Goal: Find specific page/section: Find specific page/section

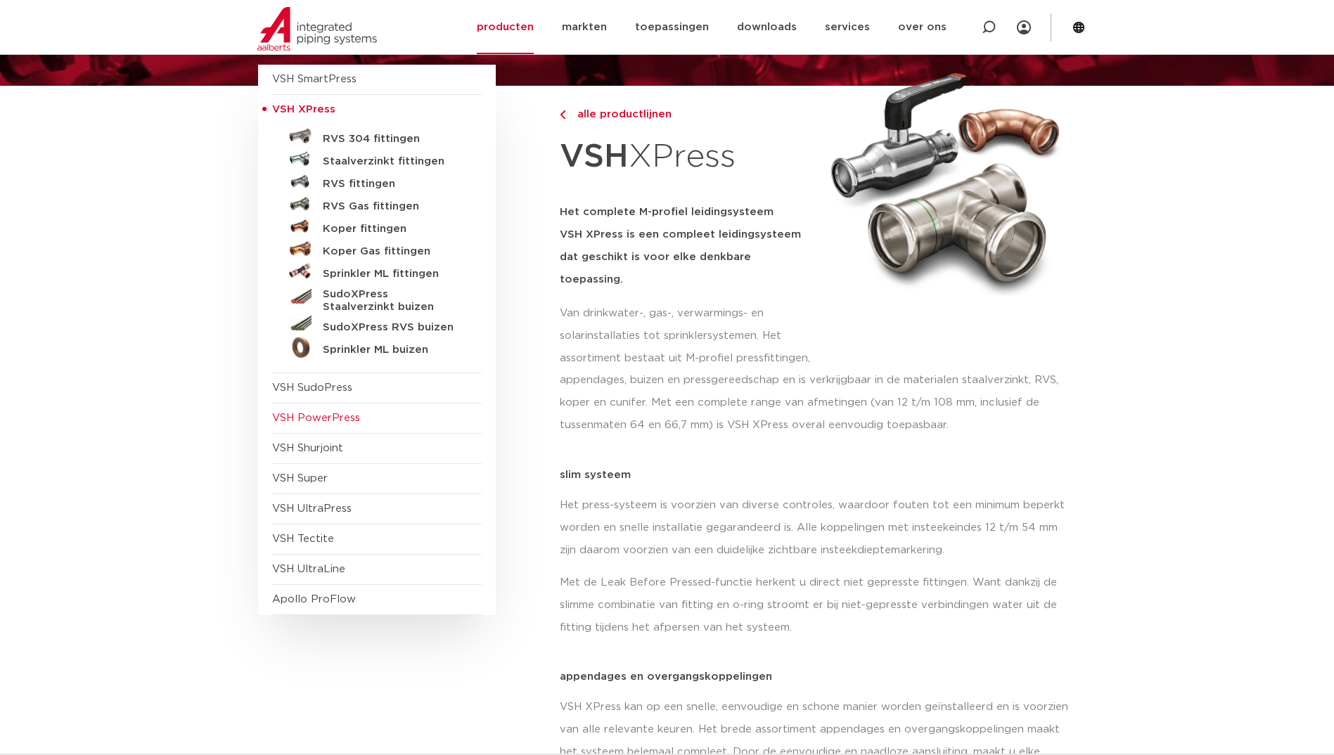
scroll to position [141, 0]
click at [378, 161] on h5 "Staalverzinkt fittingen" at bounding box center [392, 161] width 139 height 13
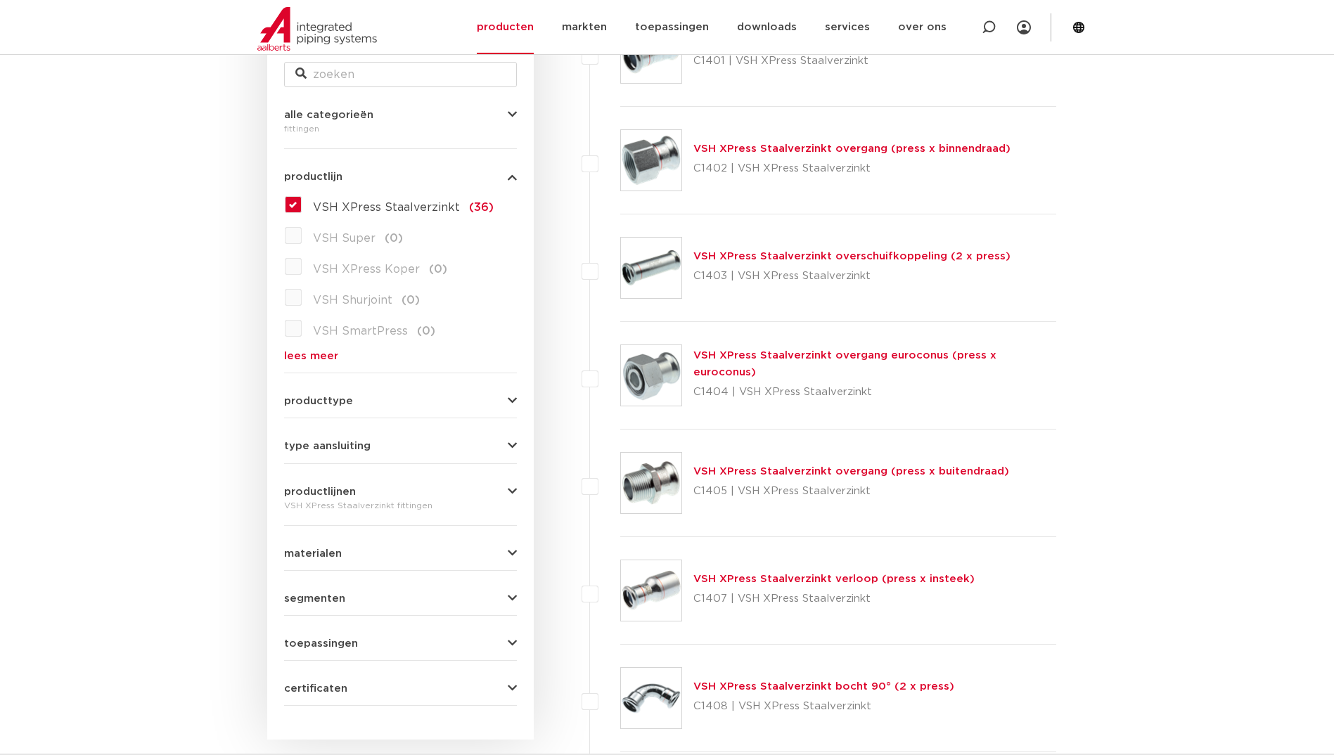
scroll to position [351, 0]
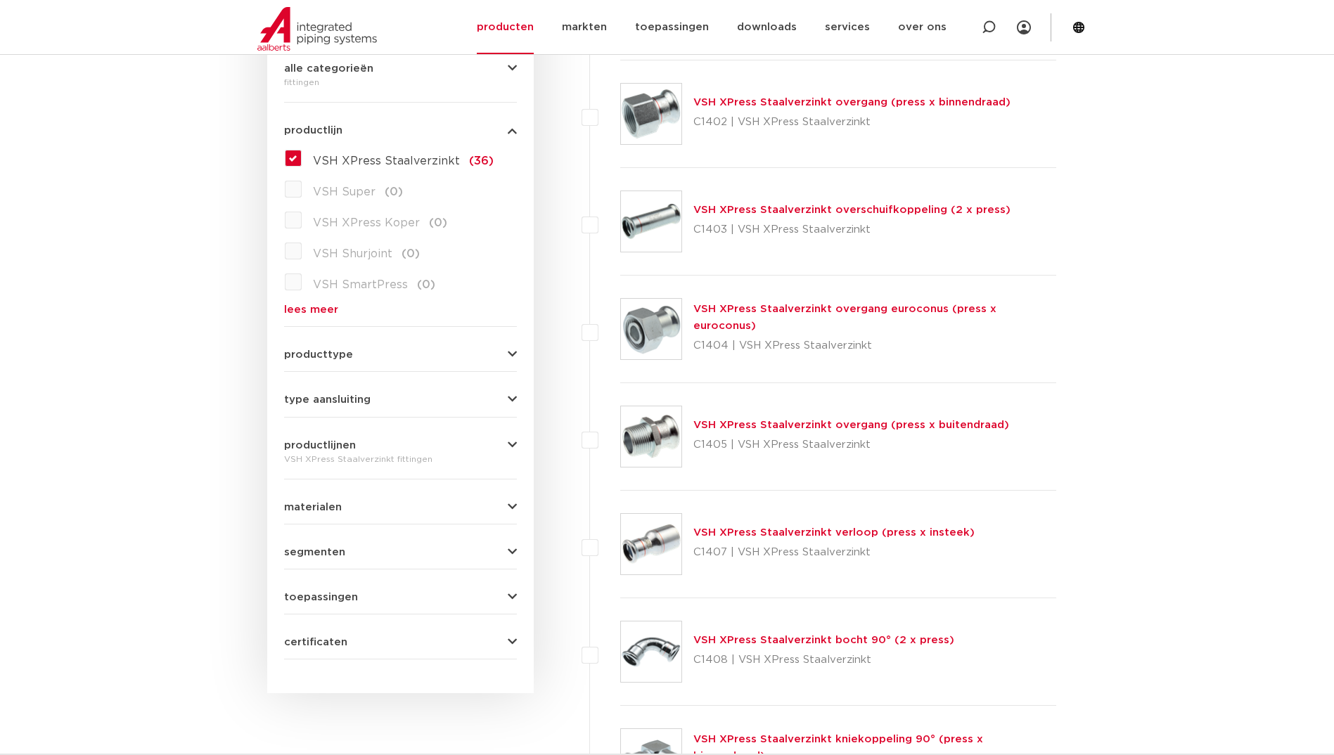
click at [415, 402] on button "type aansluiting" at bounding box center [400, 399] width 233 height 11
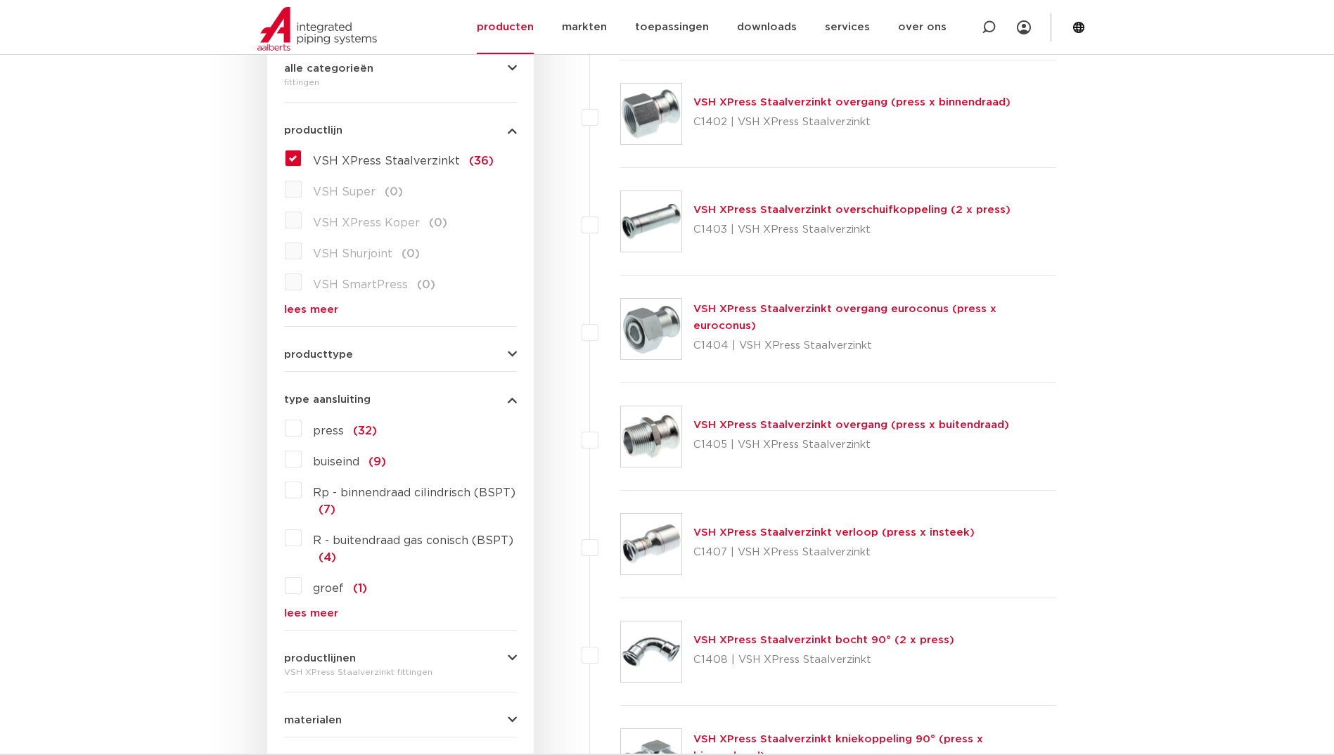
click at [415, 402] on button "type aansluiting" at bounding box center [400, 399] width 233 height 11
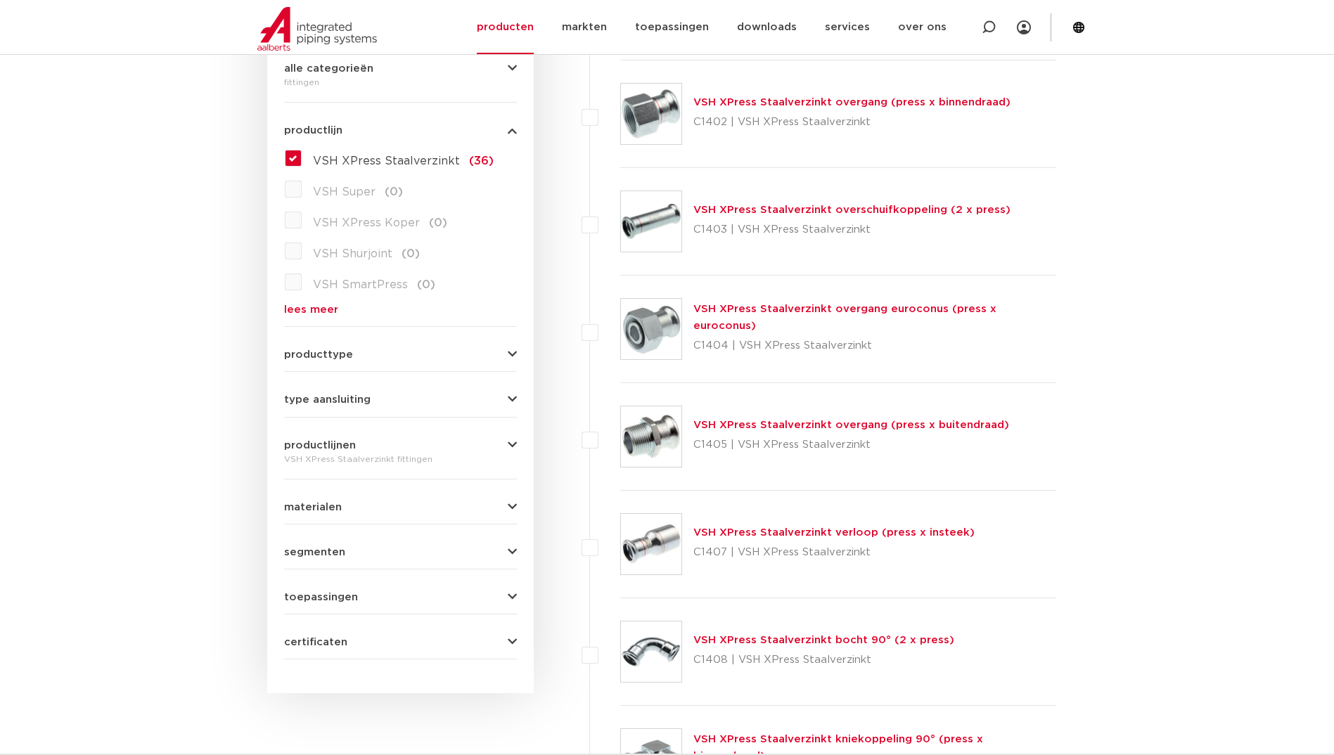
click at [455, 400] on button "type aansluiting" at bounding box center [400, 399] width 233 height 11
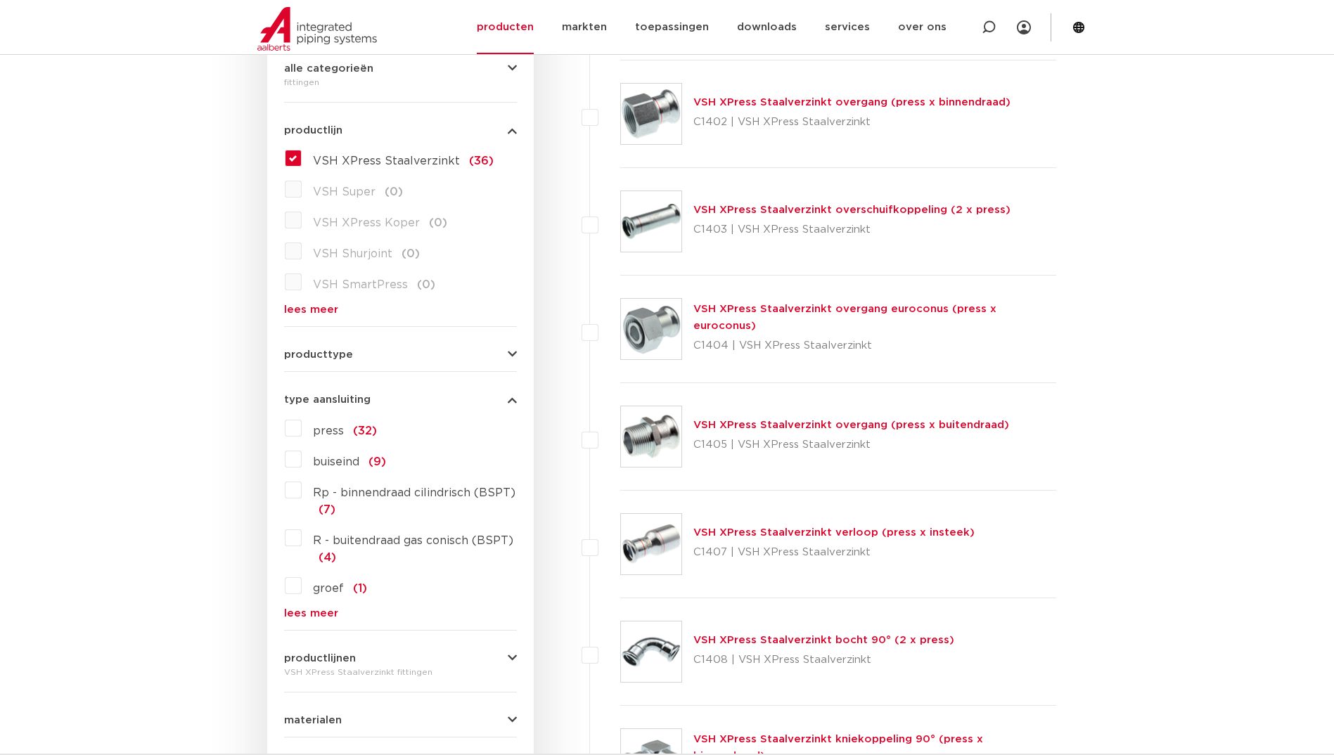
click at [455, 400] on button "type aansluiting" at bounding box center [400, 399] width 233 height 11
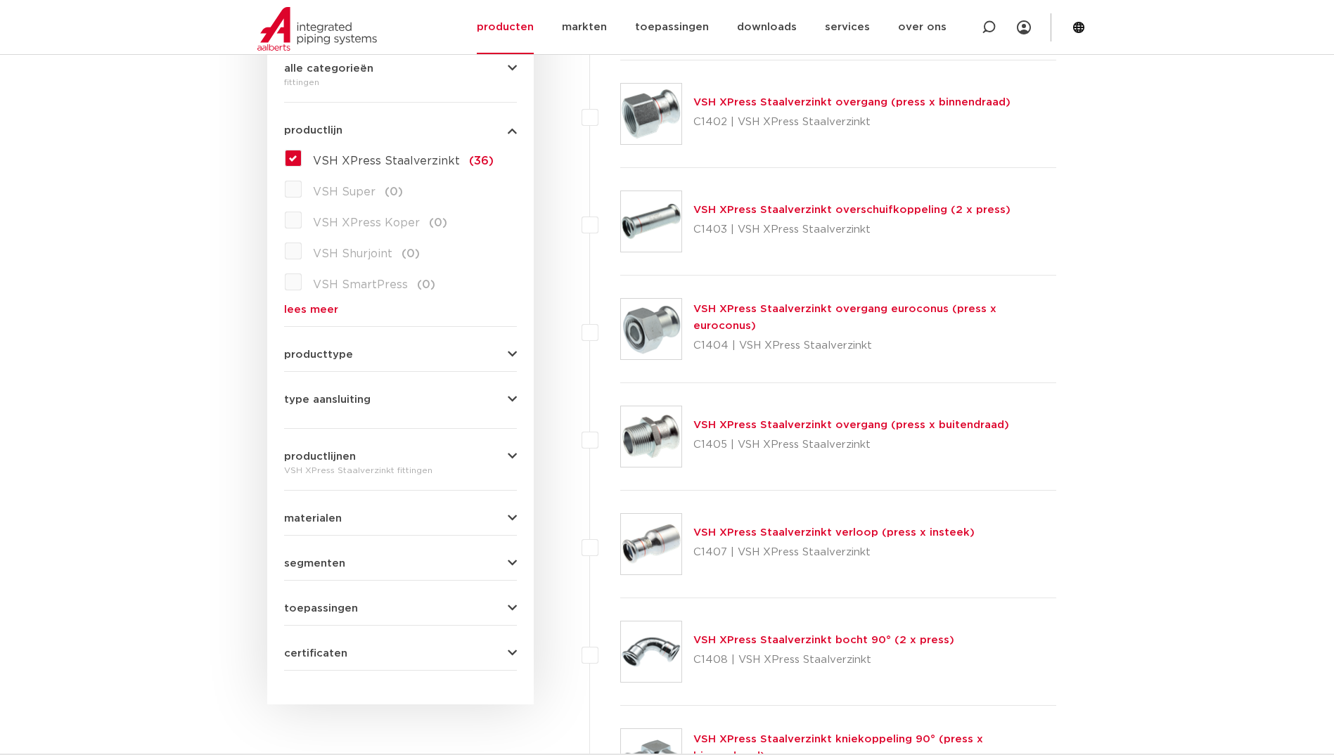
click at [455, 369] on form "zoek op naam of productnummer alle categorieën fittingen fittingen afsluiters b…" at bounding box center [400, 328] width 233 height 683
click at [451, 353] on button "producttype" at bounding box center [400, 354] width 233 height 11
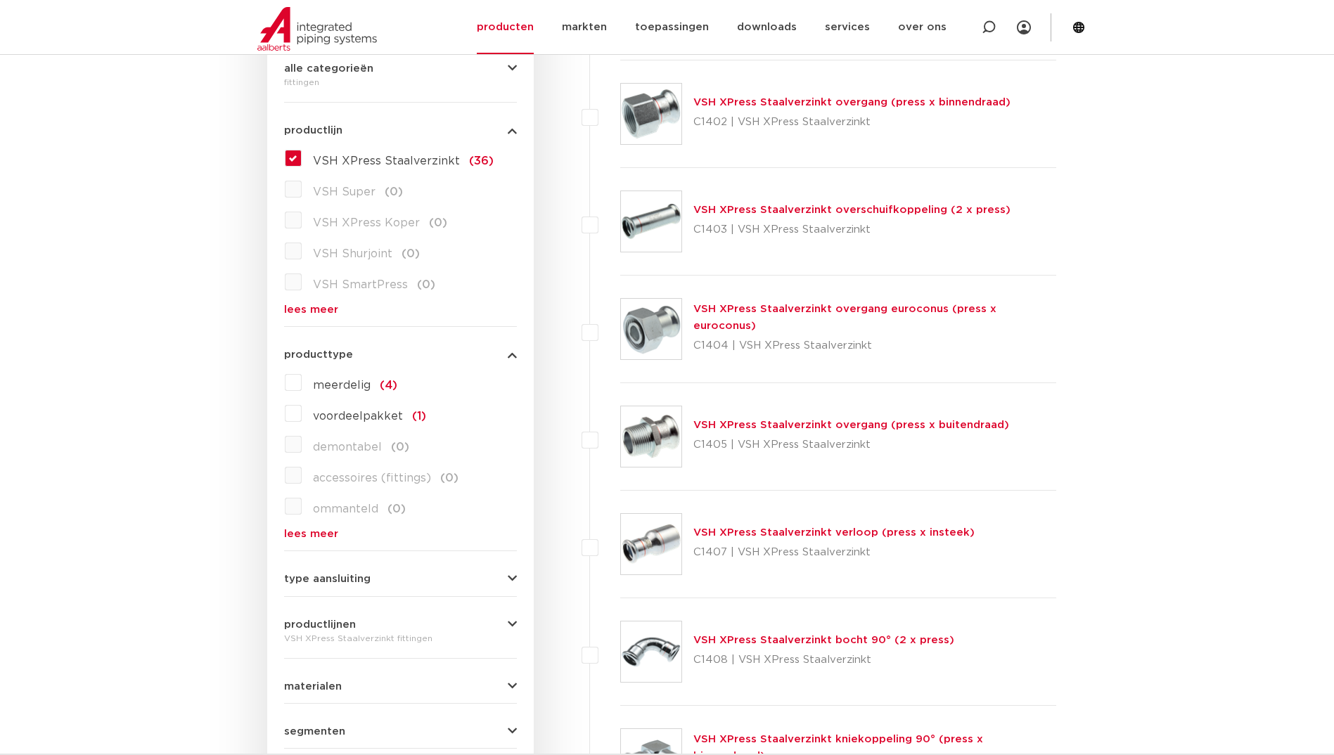
click at [451, 353] on button "producttype" at bounding box center [400, 354] width 233 height 11
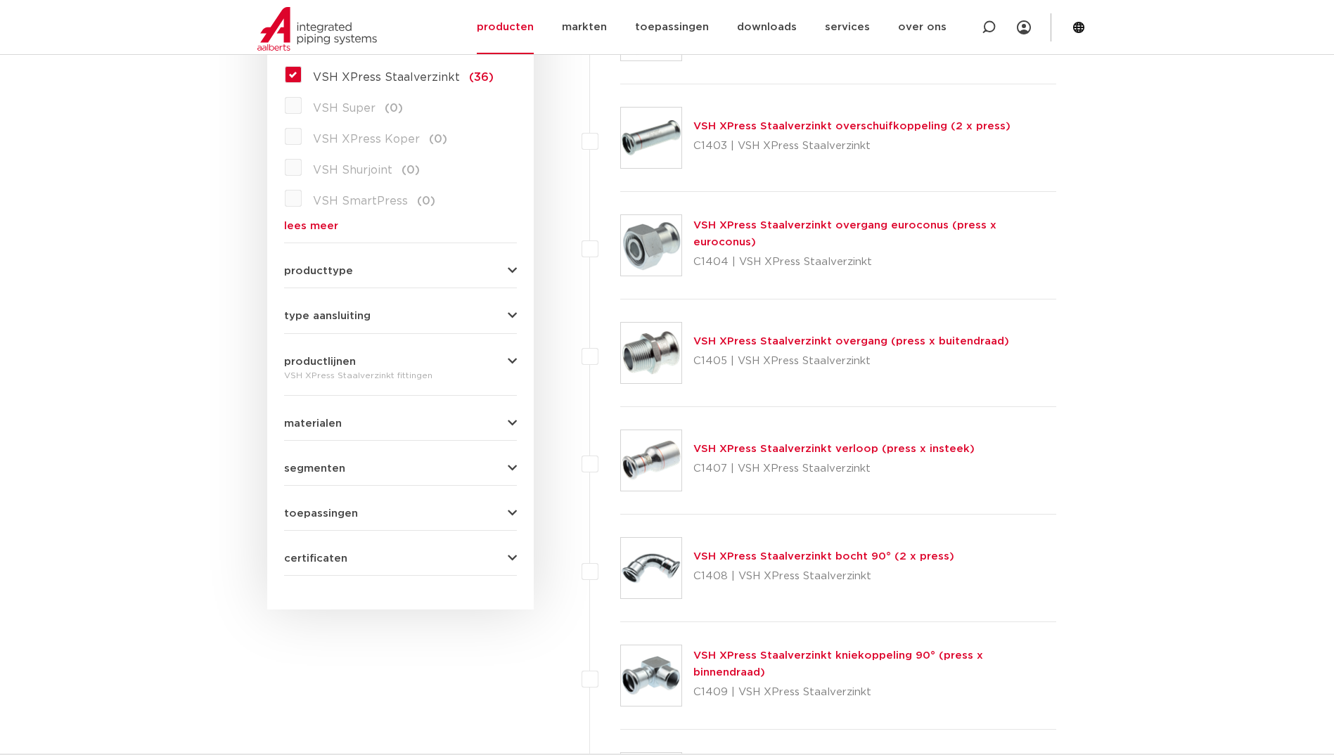
scroll to position [492, 0]
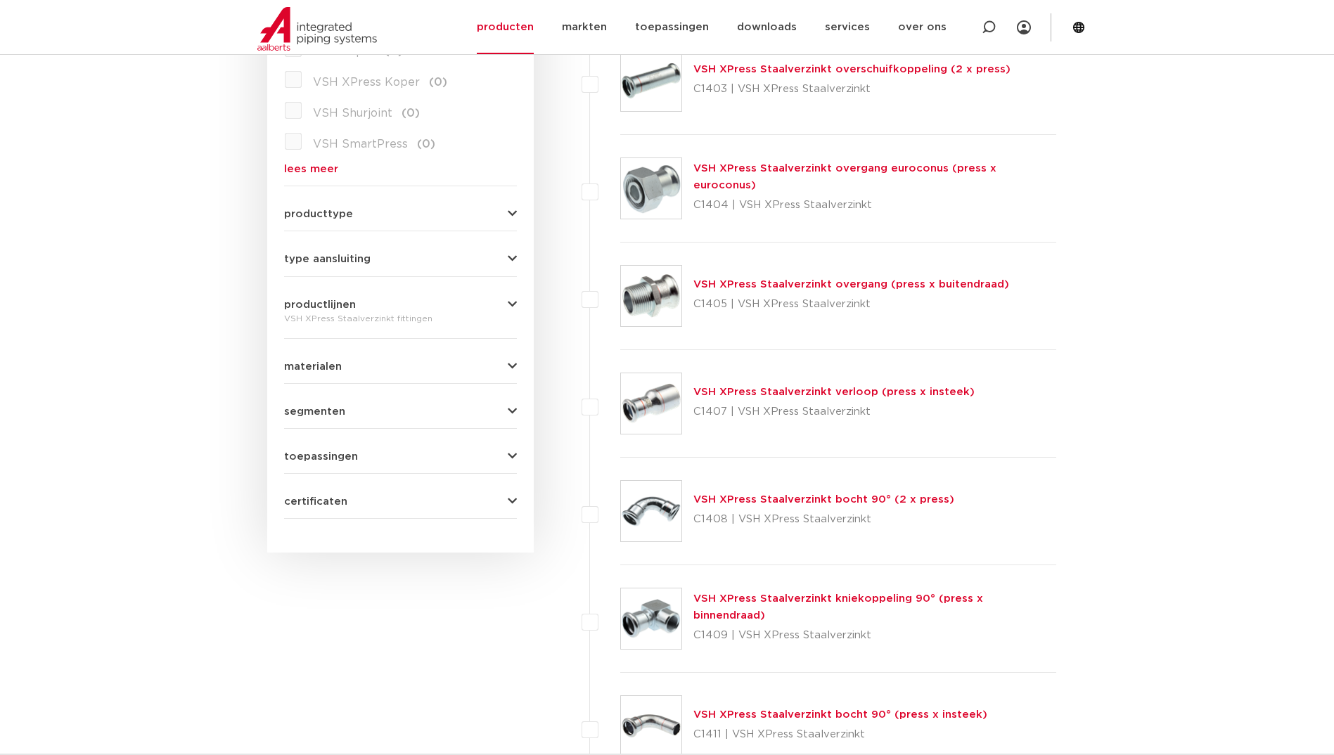
click at [392, 375] on form "zoek op naam of productnummer alle categorieën fittingen fittingen afsluiters b…" at bounding box center [400, 183] width 233 height 672
click at [338, 372] on span "materialen" at bounding box center [313, 366] width 58 height 11
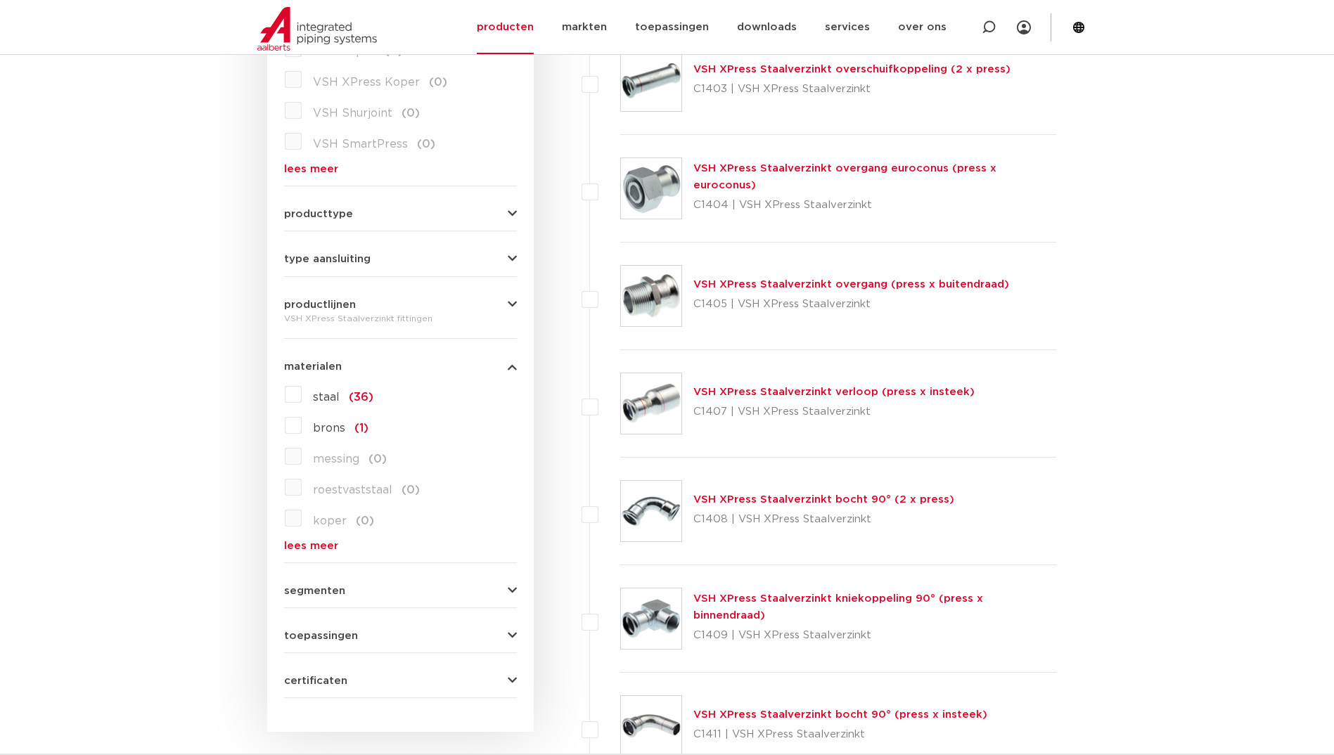
click at [337, 369] on span "materialen" at bounding box center [313, 366] width 58 height 11
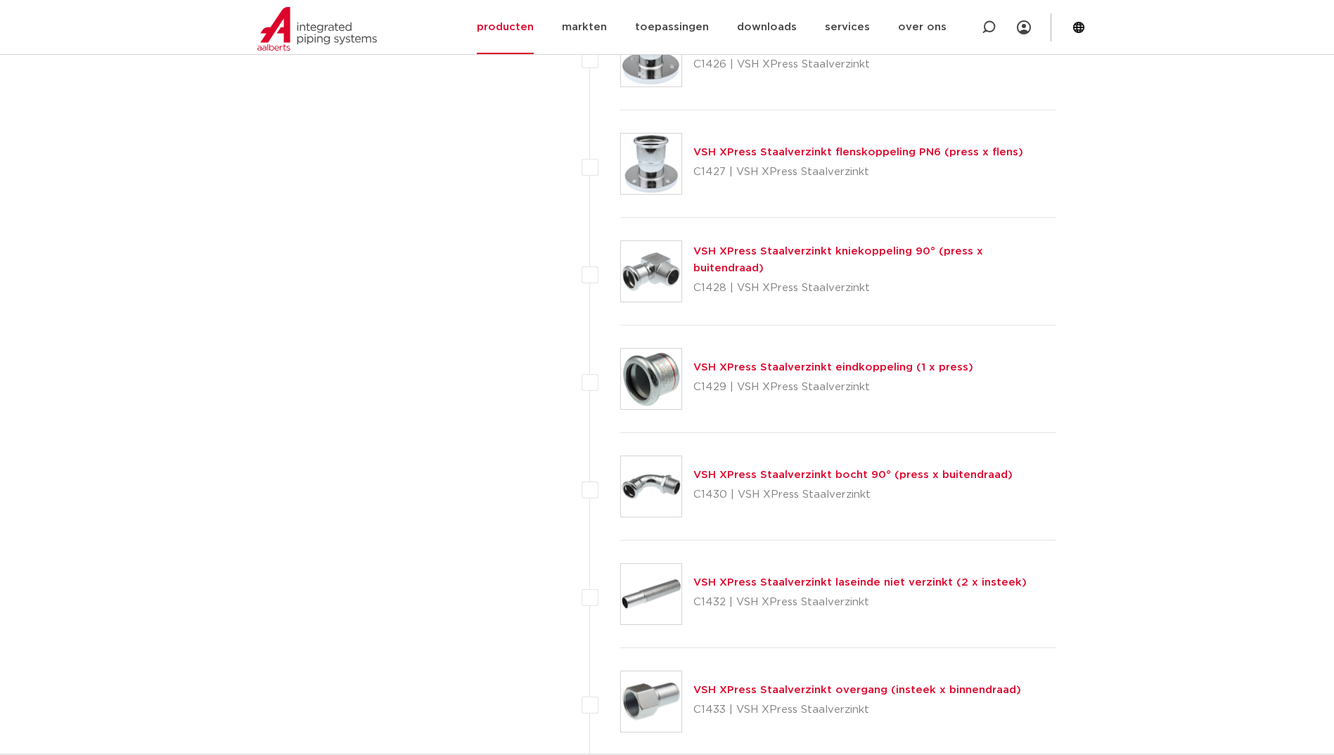
scroll to position [2109, 0]
